Goal: Information Seeking & Learning: Understand process/instructions

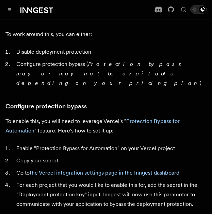
scroll to position [641, 0]
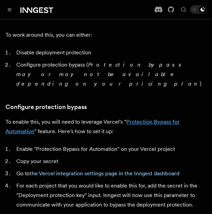
click at [134, 119] on link "Protection Bypass for Automation" at bounding box center [92, 127] width 174 height 16
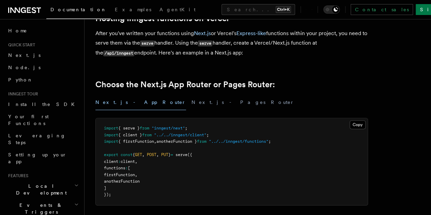
scroll to position [114, 0]
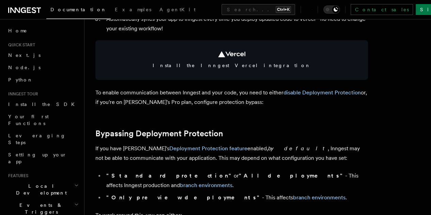
scroll to position [401, 0]
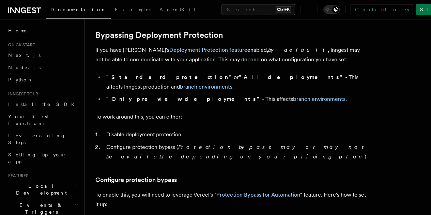
scroll to position [504, 0]
